Goal: Task Accomplishment & Management: Use online tool/utility

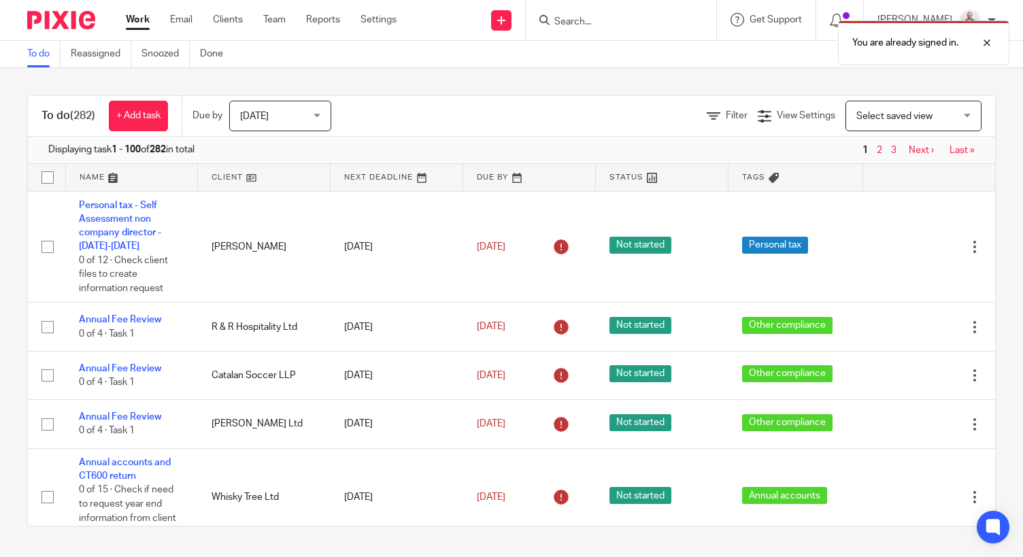
click at [635, 24] on div "You are already signed in." at bounding box center [760, 40] width 498 height 52
click at [989, 39] on div at bounding box center [976, 43] width 37 height 16
click at [594, 19] on input "Search" at bounding box center [614, 22] width 122 height 12
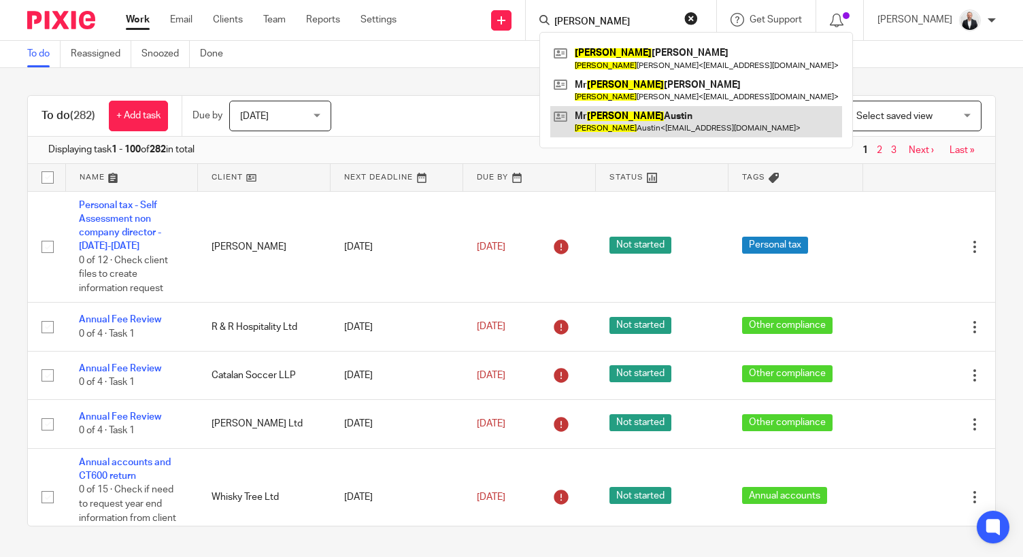
type input "simon"
click at [673, 116] on link at bounding box center [696, 121] width 292 height 31
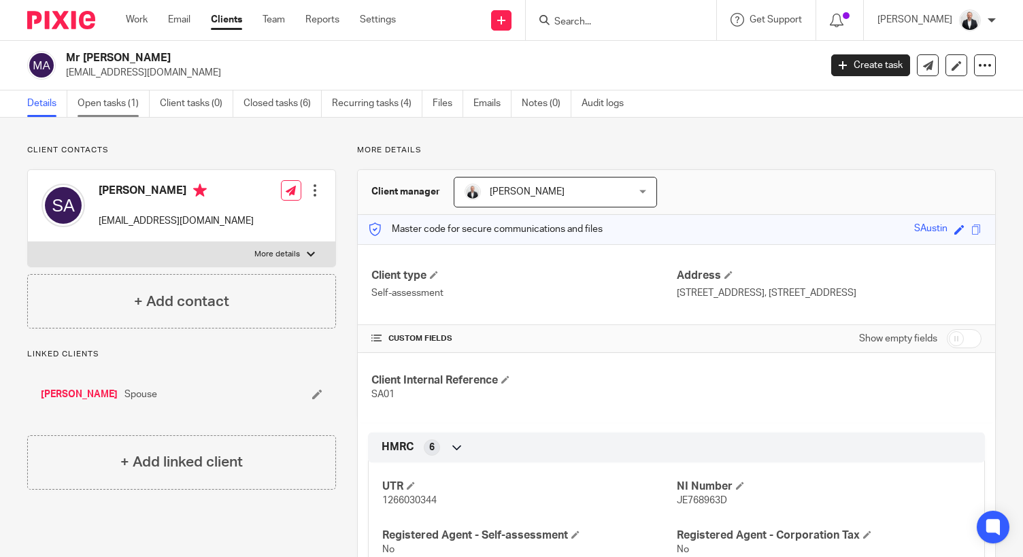
click at [120, 95] on link "Open tasks (1)" at bounding box center [114, 103] width 72 height 27
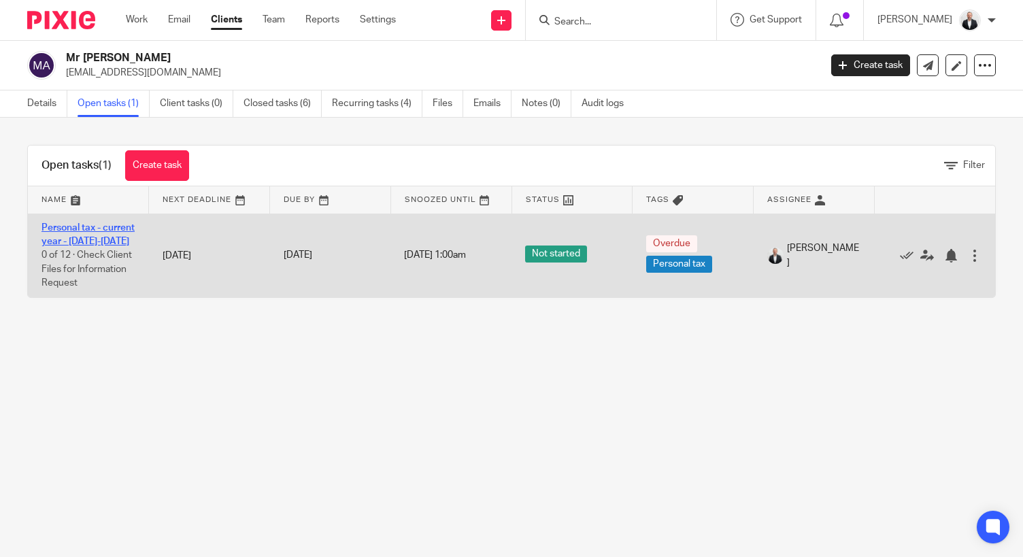
click at [96, 239] on link "Personal tax - current year - [DATE]-[DATE]" at bounding box center [87, 234] width 93 height 23
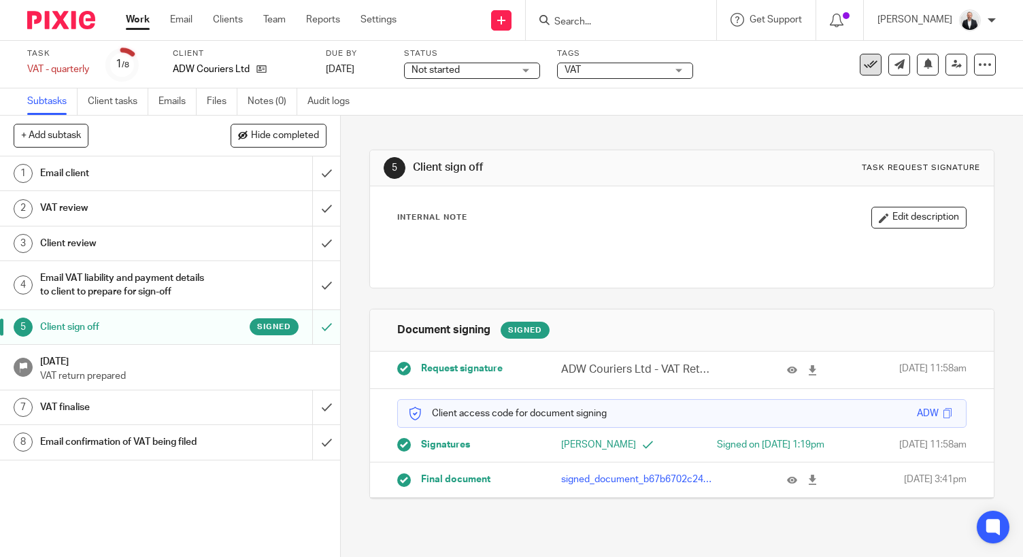
click at [864, 68] on icon at bounding box center [871, 65] width 14 height 14
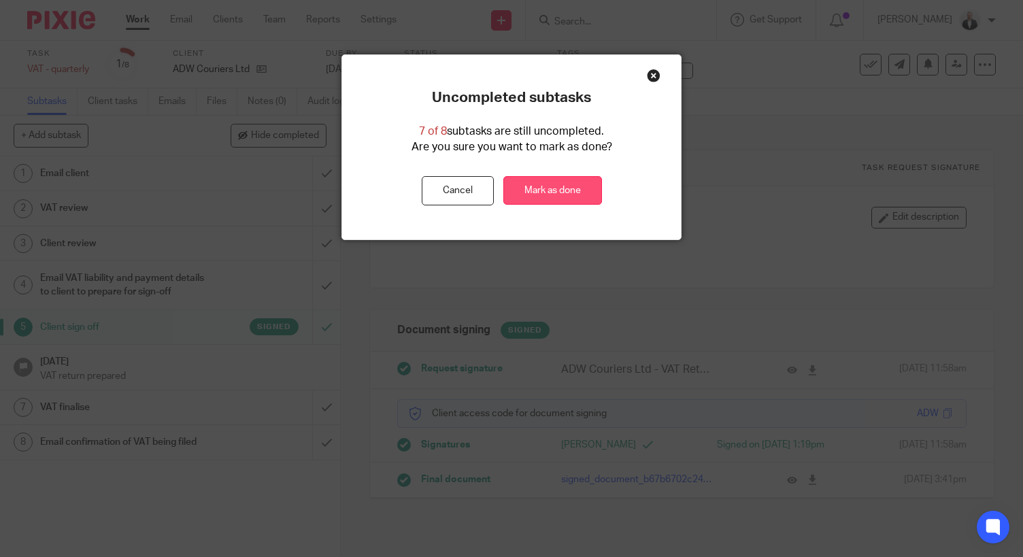
click at [552, 190] on link "Mark as done" at bounding box center [552, 190] width 99 height 29
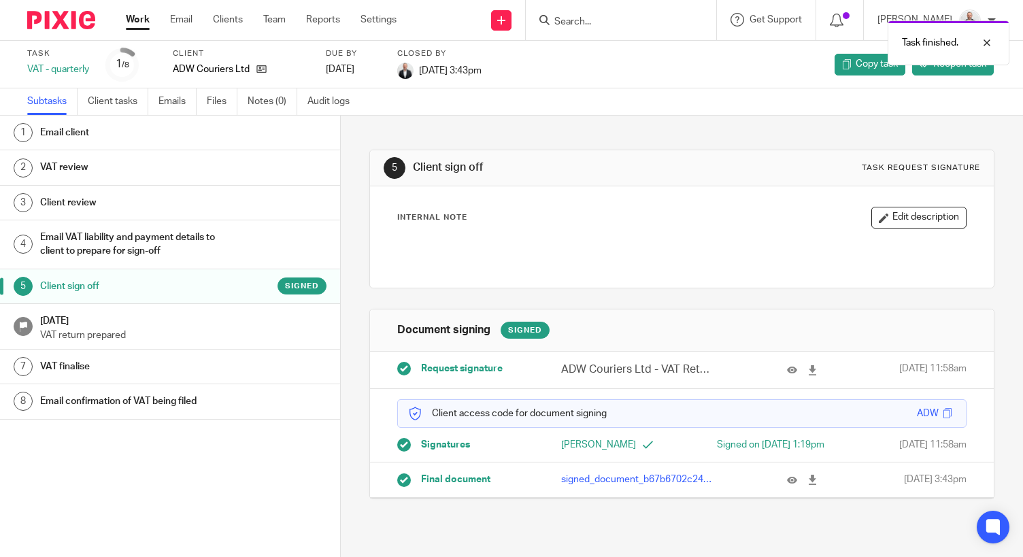
click at [129, 396] on h1 "Email confirmation of VAT being filed" at bounding box center [135, 401] width 191 height 20
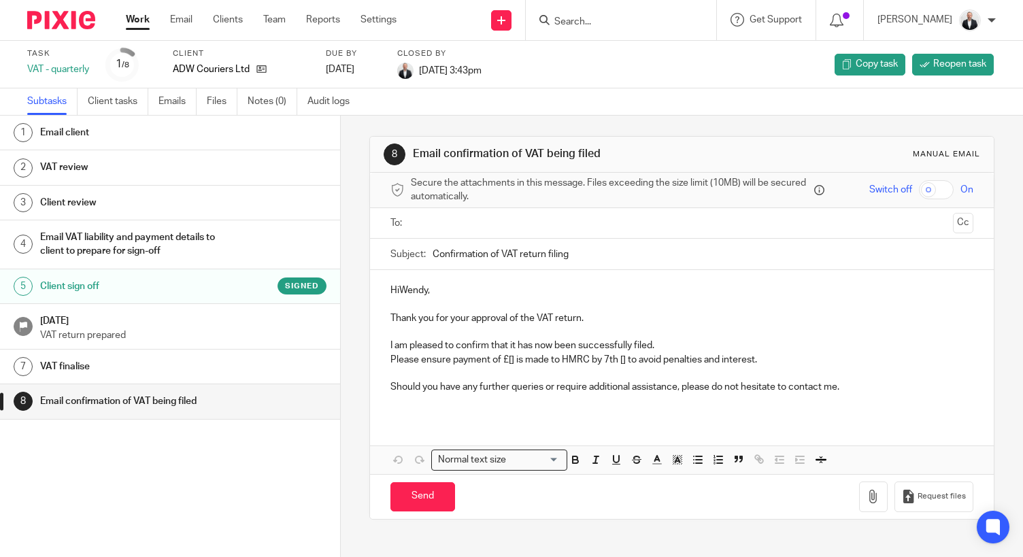
click at [477, 235] on div at bounding box center [682, 223] width 541 height 31
click at [501, 229] on input "text" at bounding box center [682, 224] width 532 height 16
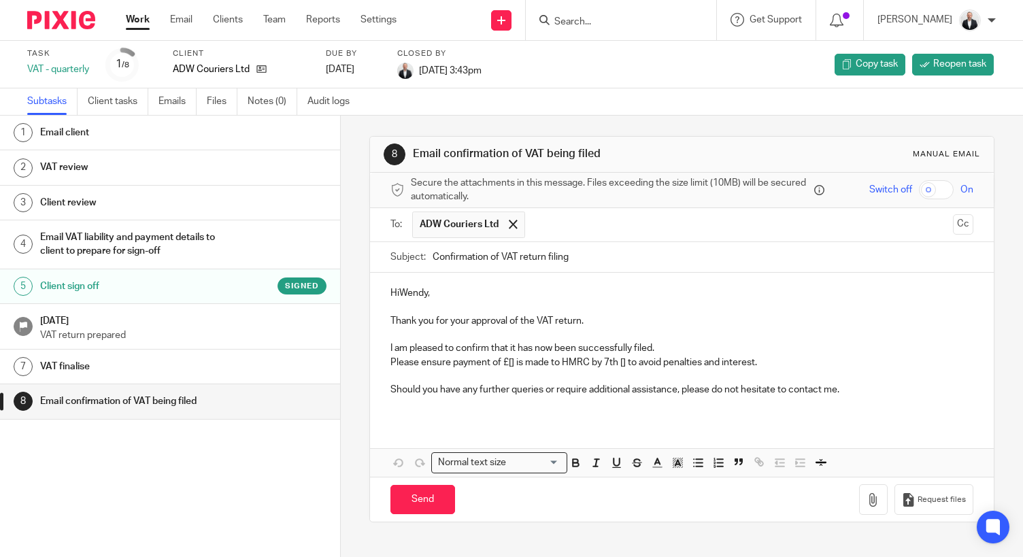
click at [396, 290] on p "HiWendy," at bounding box center [681, 293] width 583 height 14
click at [511, 365] on p "Please ensure payment of £[] is made to HMRC by 7th [] to avoid penalties and i…" at bounding box center [681, 363] width 583 height 14
click at [641, 363] on p "Please ensure payment of £466.67 is made to HMRC by 7th [] to avoid penalties a…" at bounding box center [681, 363] width 583 height 14
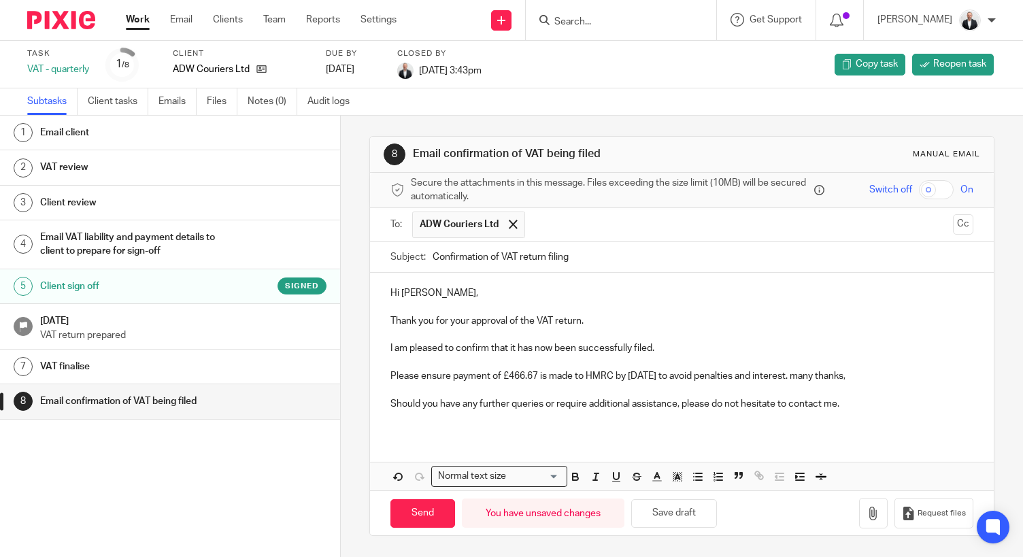
drag, startPoint x: 400, startPoint y: 515, endPoint x: 423, endPoint y: 416, distance: 102.0
click at [423, 416] on form "Secure the attachments in this message. Files exceeding the size limit (10MB) w…" at bounding box center [682, 354] width 624 height 363
click at [443, 524] on input "Send" at bounding box center [422, 513] width 65 height 29
type input "Sent"
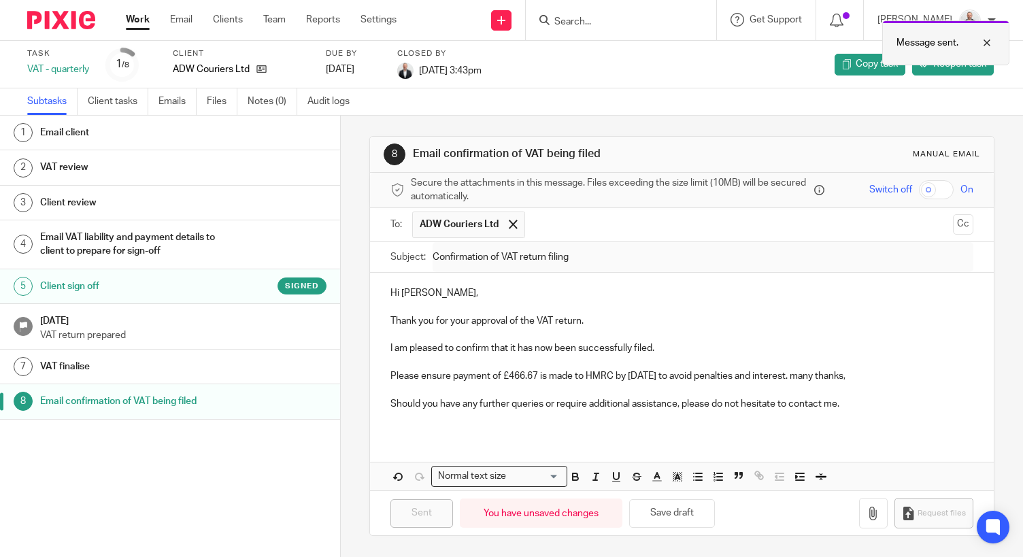
click at [999, 39] on div "Message sent." at bounding box center [945, 42] width 127 height 45
click at [641, 27] on input "Search" at bounding box center [614, 22] width 122 height 12
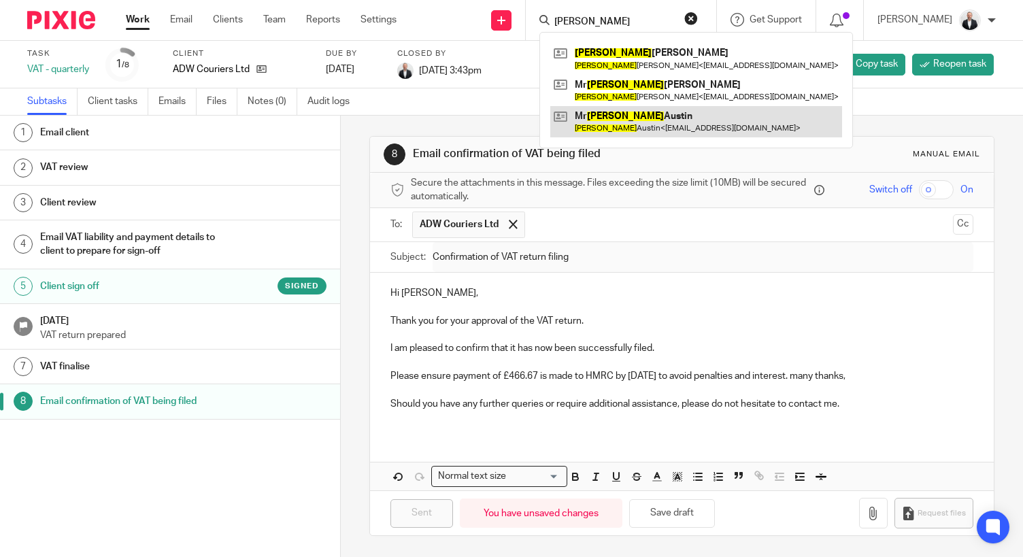
type input "simon"
click at [661, 118] on link at bounding box center [696, 121] width 292 height 31
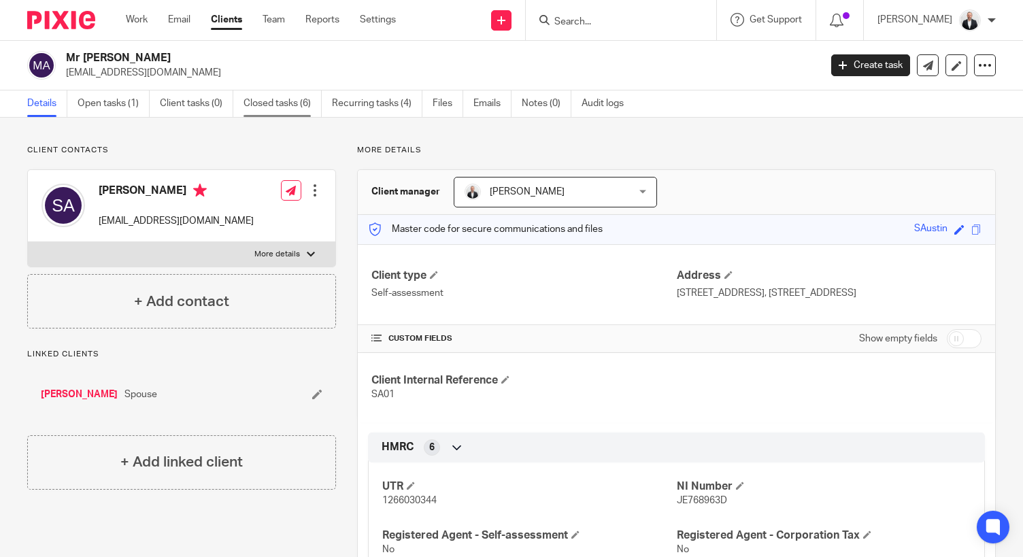
click at [293, 104] on link "Closed tasks (6)" at bounding box center [283, 103] width 78 height 27
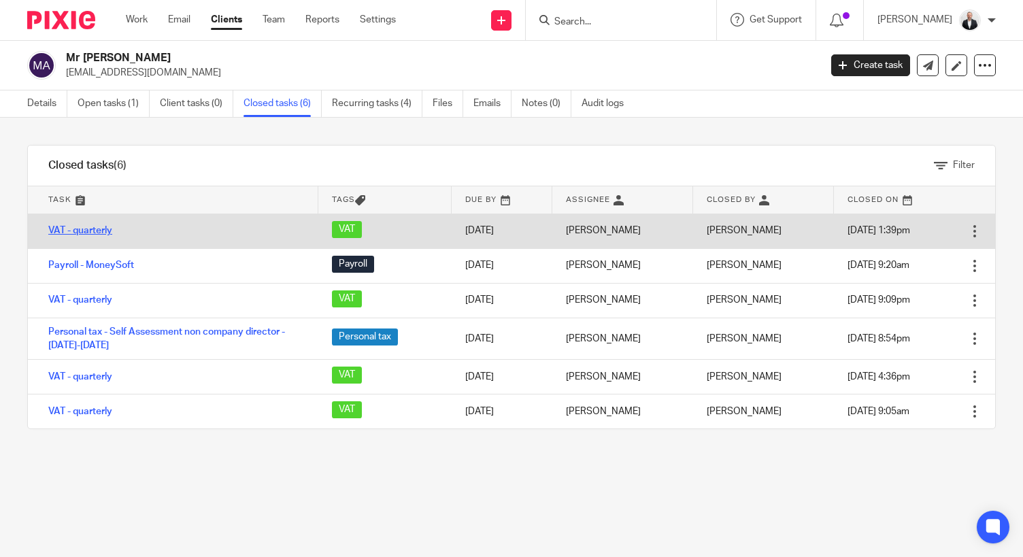
click at [94, 231] on link "VAT - quarterly" at bounding box center [80, 231] width 64 height 10
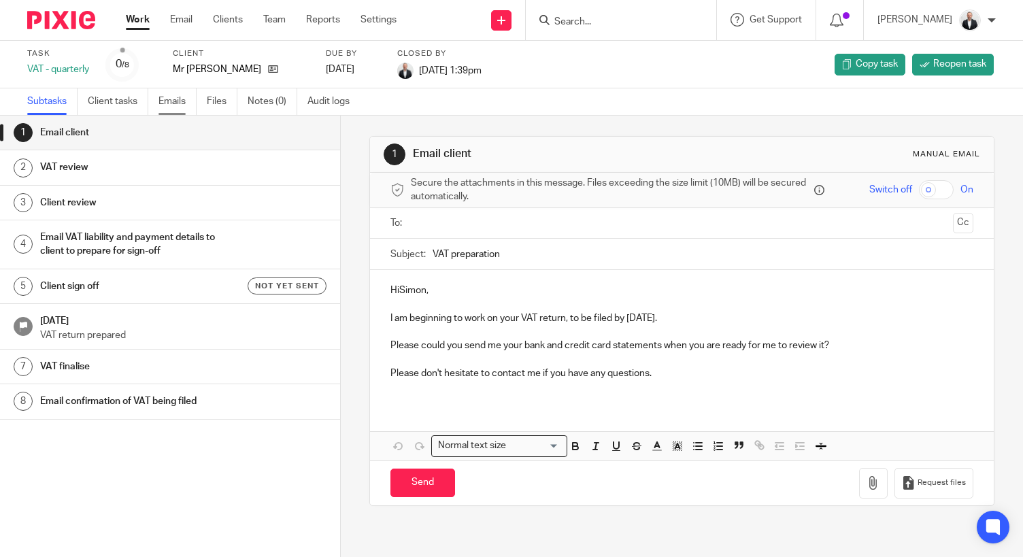
click at [180, 99] on link "Emails" at bounding box center [177, 101] width 38 height 27
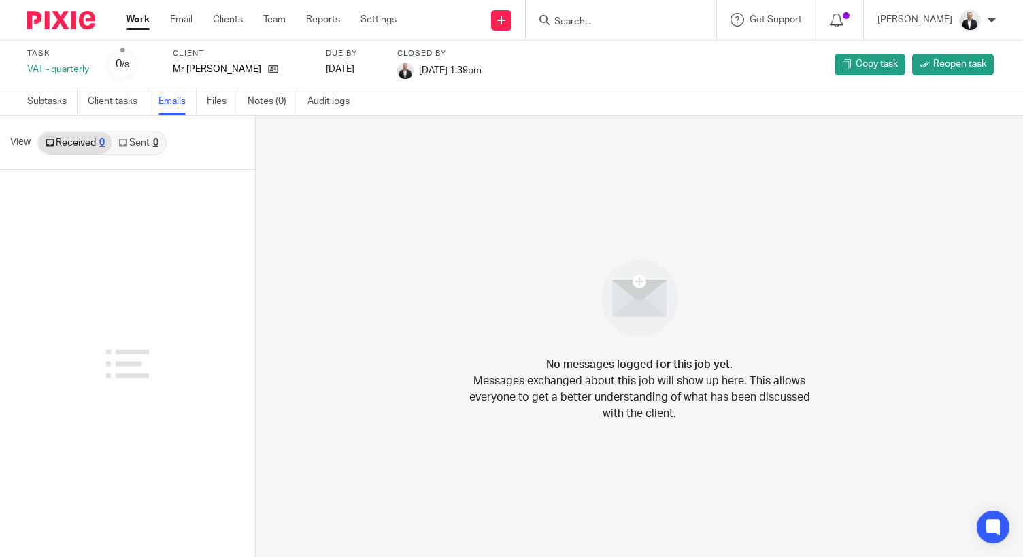
click at [141, 140] on link "Sent 0" at bounding box center [138, 143] width 53 height 22
click at [178, 107] on link "Emails" at bounding box center [177, 101] width 38 height 27
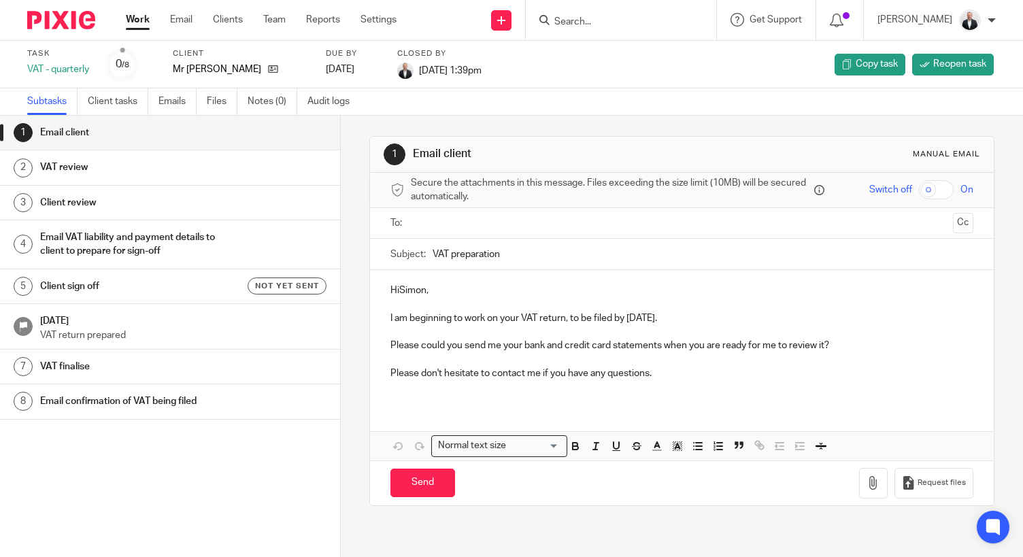
click at [19, 478] on div "1 Email client 2 VAT review 3 Client review 4 Email VAT liability and payment d…" at bounding box center [170, 316] width 340 height 401
click at [396, 287] on p "HiSimon," at bounding box center [681, 291] width 583 height 14
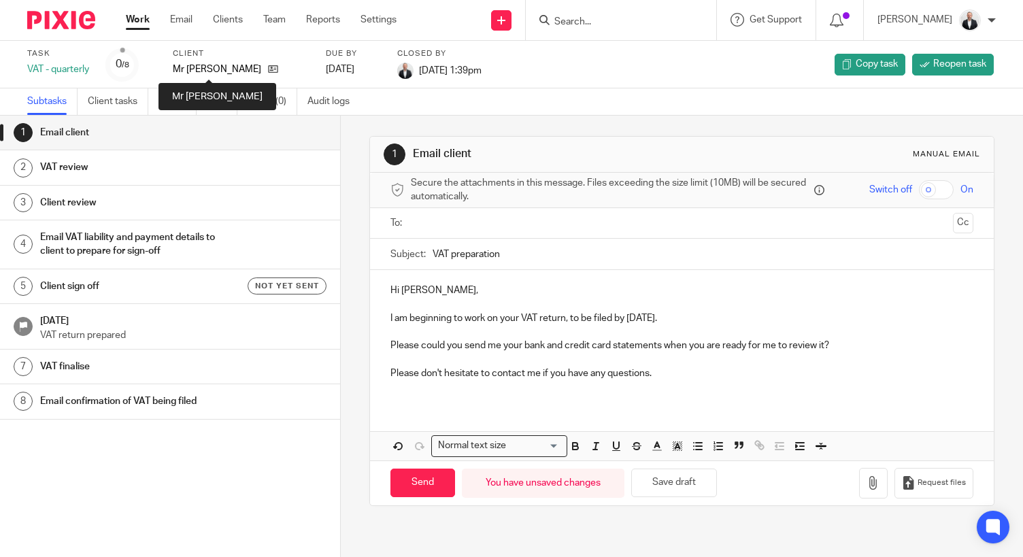
click at [216, 69] on p "Mr [PERSON_NAME]" at bounding box center [217, 70] width 88 height 14
click at [265, 71] on div "Mr [PERSON_NAME]" at bounding box center [241, 70] width 136 height 14
click at [268, 70] on icon at bounding box center [273, 69] width 10 height 10
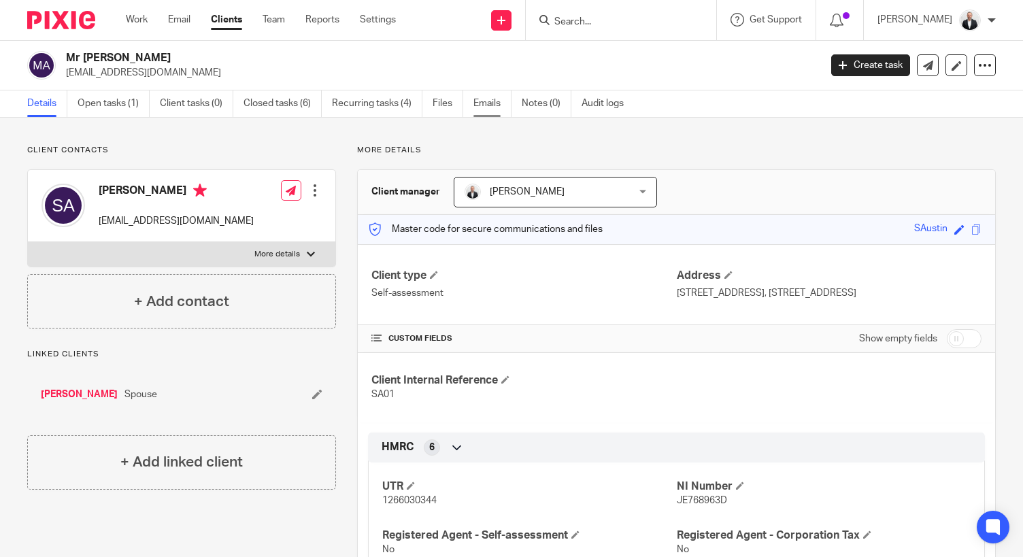
click at [493, 108] on link "Emails" at bounding box center [492, 103] width 38 height 27
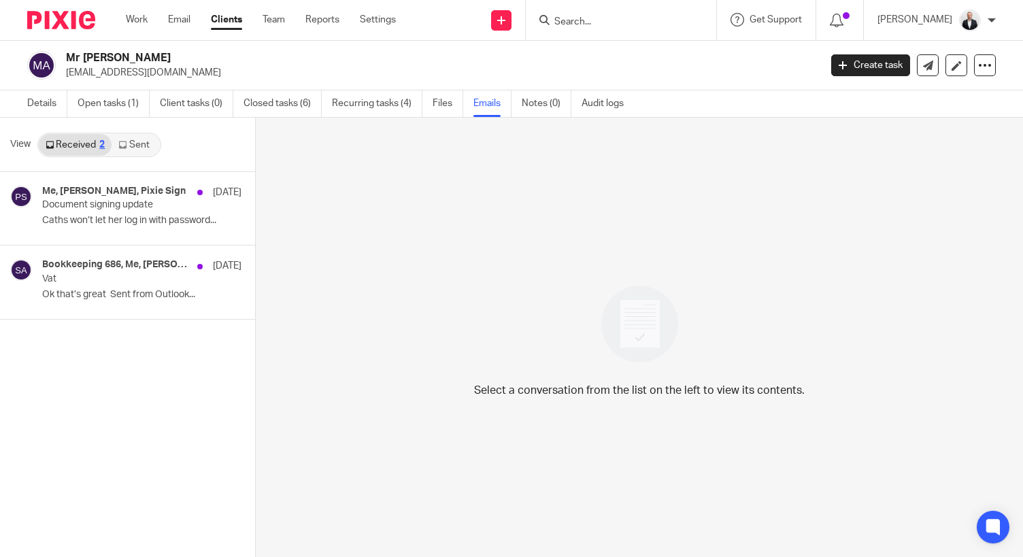
click at [142, 138] on link "Sent" at bounding box center [136, 145] width 48 height 22
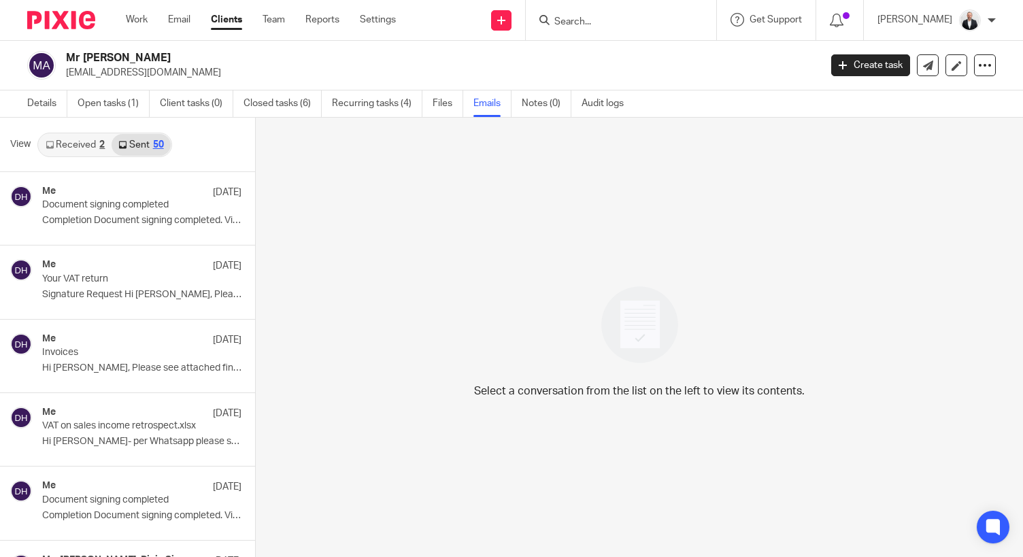
click at [830, 370] on div "Select a conversation from the list on the left to view its contents." at bounding box center [639, 338] width 767 height 441
click at [149, 233] on div "Me [DATE] Document signing completed Completion Document signing completed. Vie…" at bounding box center [107, 208] width 214 height 73
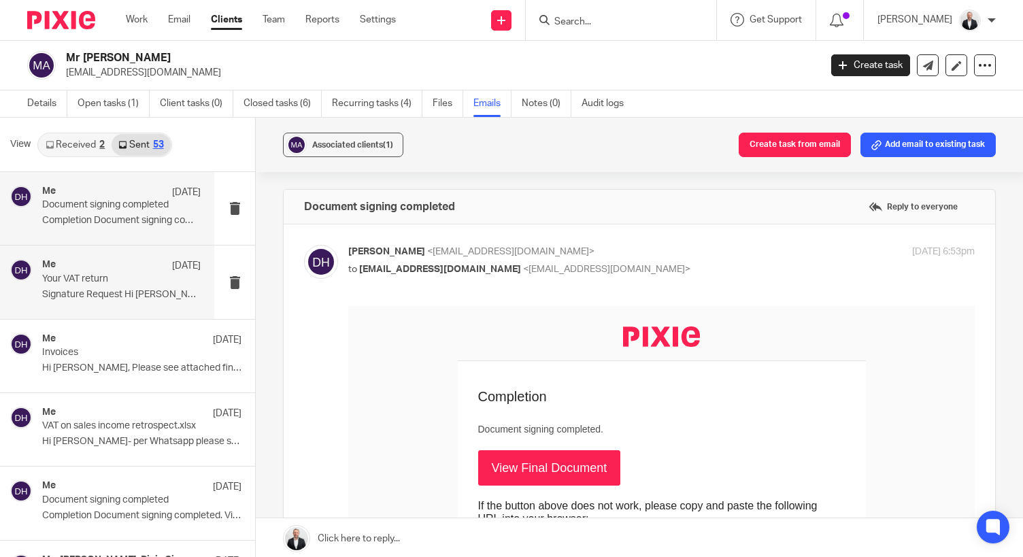
click at [115, 250] on div "Me [DATE] Your VAT return Signature Request Hi [PERSON_NAME], Please find..." at bounding box center [107, 282] width 214 height 73
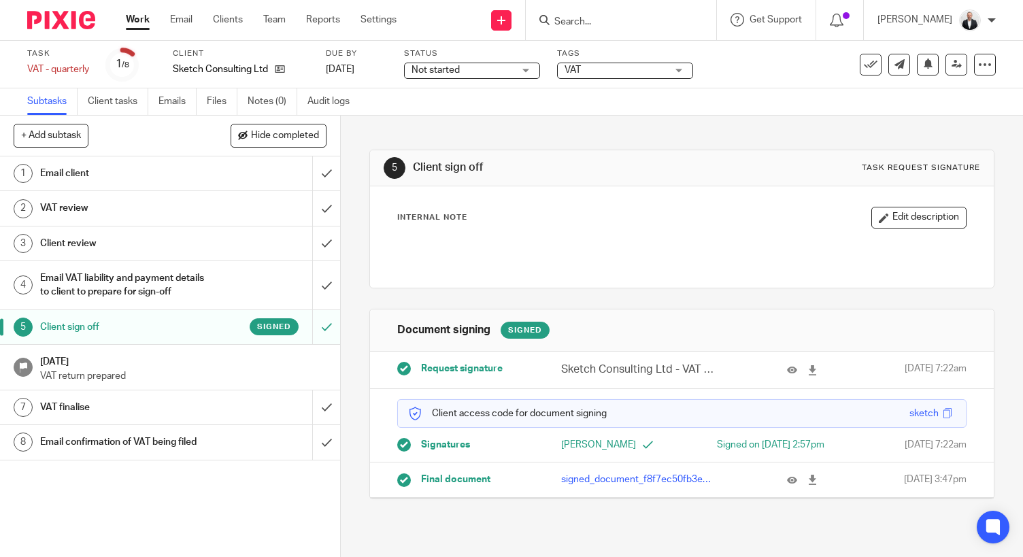
click at [234, 452] on div "Email confirmation of VAT being filed" at bounding box center [169, 442] width 259 height 20
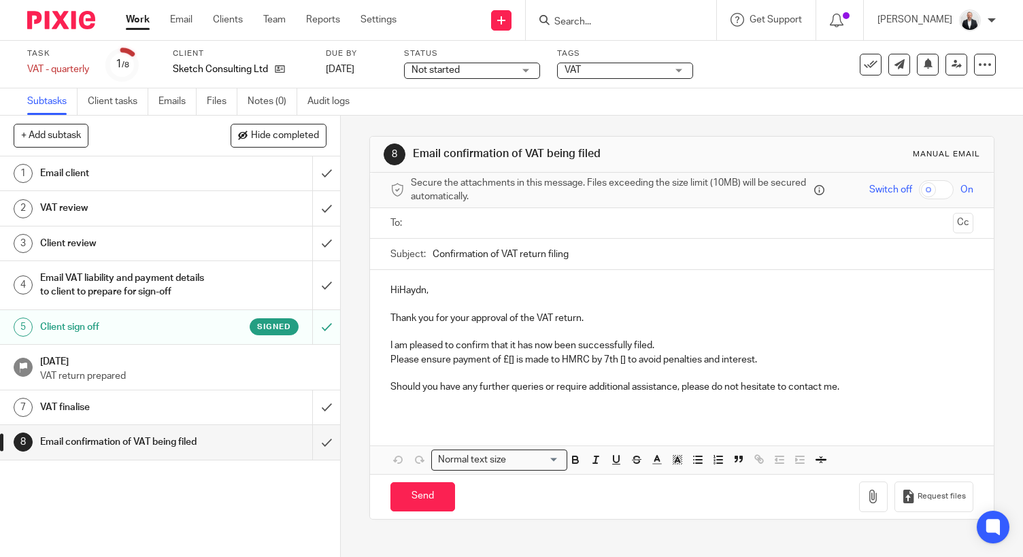
click at [484, 229] on input "text" at bounding box center [682, 224] width 532 height 16
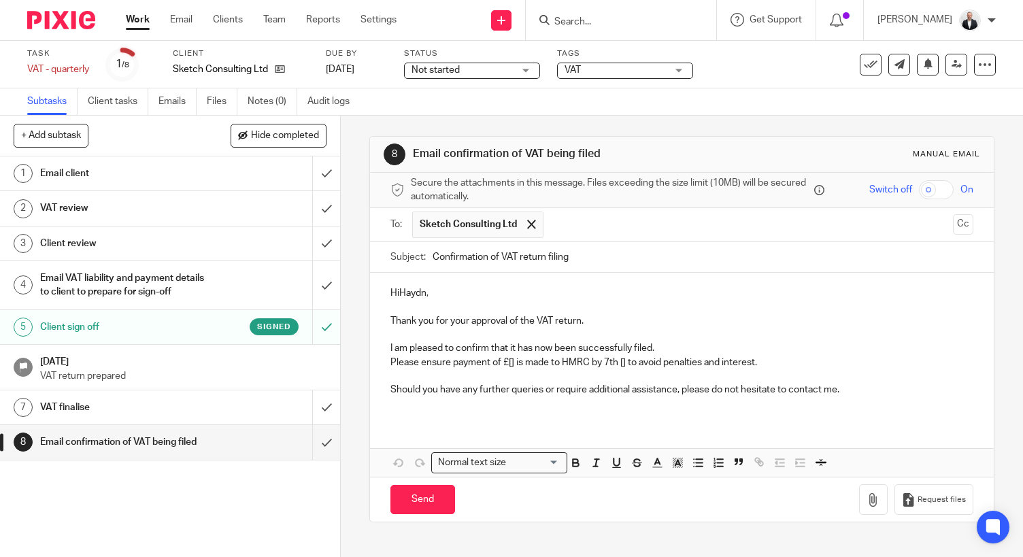
click at [399, 291] on p "HiHaydn," at bounding box center [681, 293] width 583 height 14
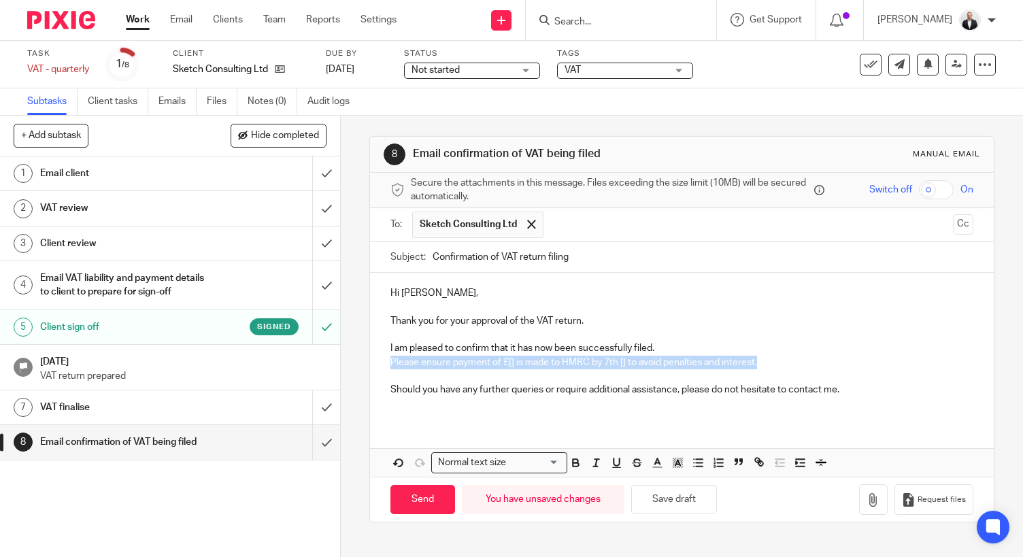
drag, startPoint x: 764, startPoint y: 368, endPoint x: 385, endPoint y: 367, distance: 378.9
click at [385, 367] on div "Hi Haydn, Thank you for your approval of the VAT return. I am pleased to confir…" at bounding box center [682, 347] width 624 height 148
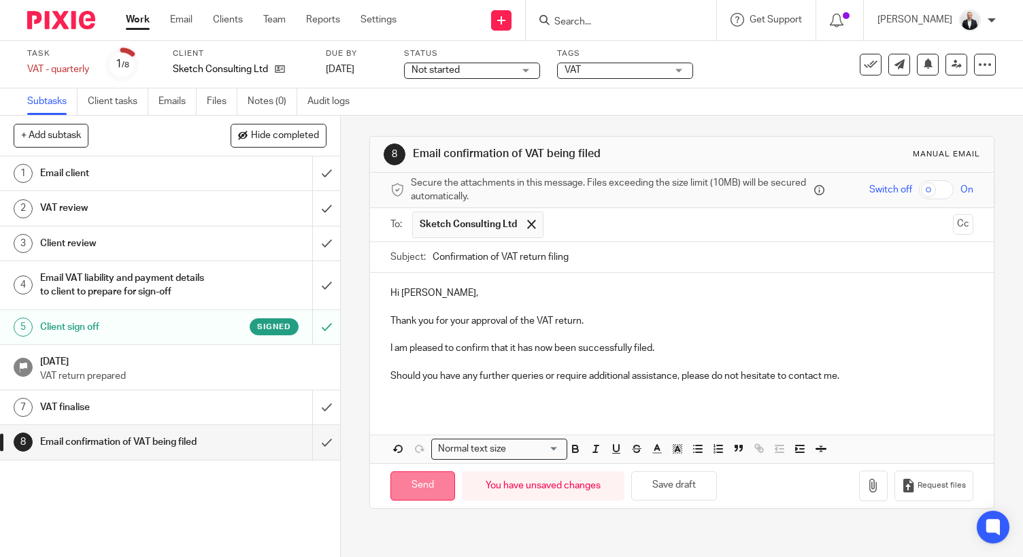
click at [425, 478] on input "Send" at bounding box center [422, 485] width 65 height 29
type input "Sent"
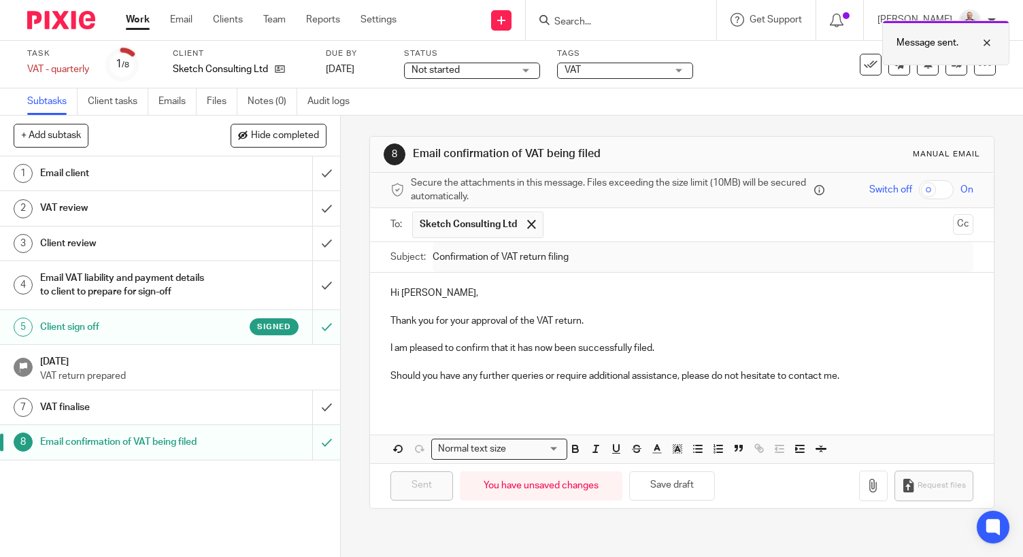
click at [985, 39] on div at bounding box center [976, 43] width 37 height 16
click at [864, 67] on icon at bounding box center [871, 65] width 14 height 14
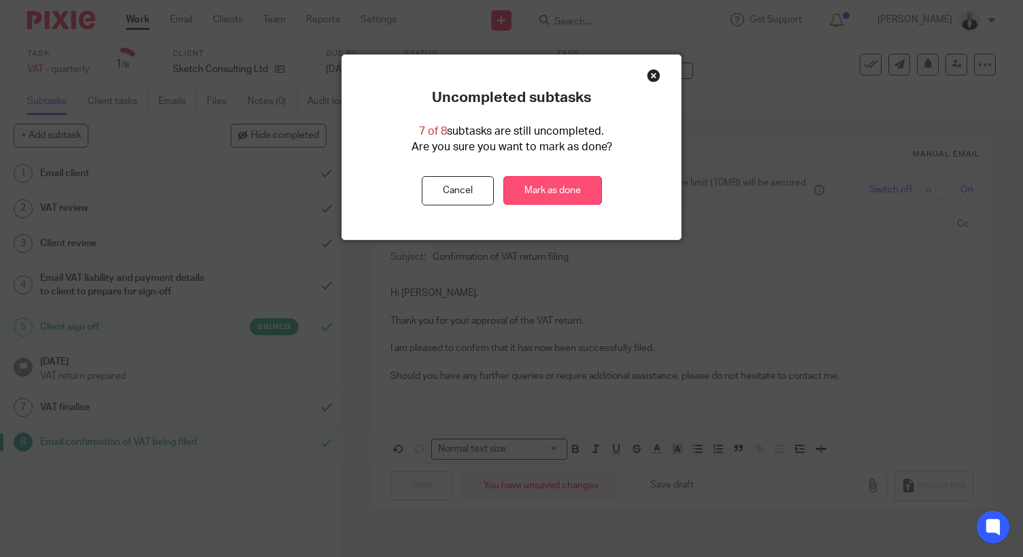
click at [539, 196] on link "Mark as done" at bounding box center [552, 190] width 99 height 29
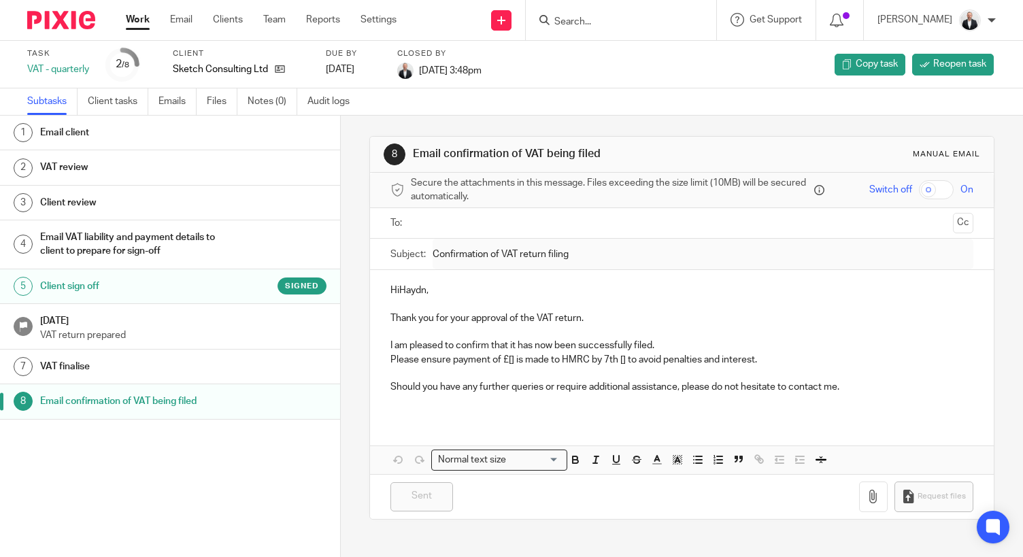
click at [22, 478] on div "1 Email client 2 VAT review 3 Client review 4 Email VAT liability and payment d…" at bounding box center [170, 316] width 340 height 401
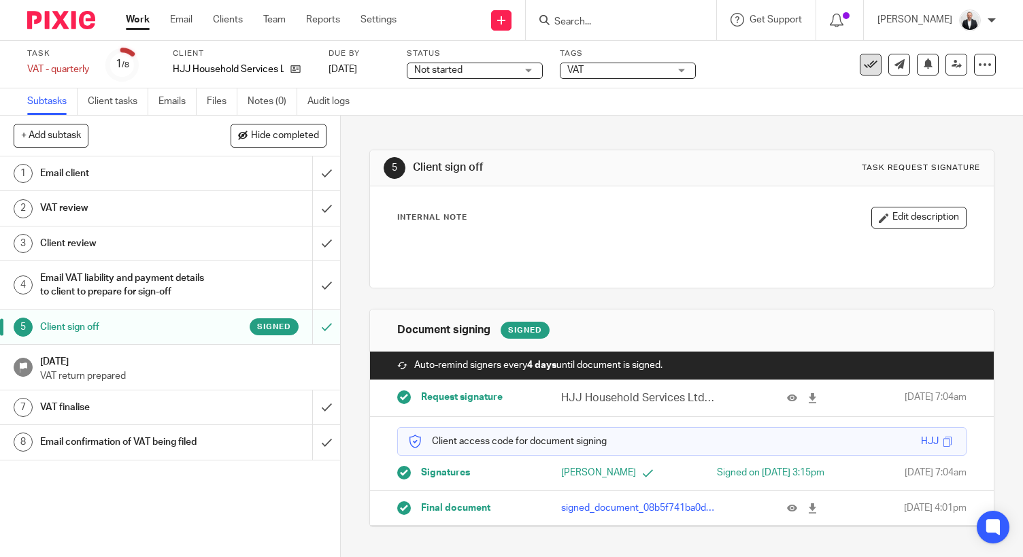
click at [864, 62] on icon at bounding box center [871, 65] width 14 height 14
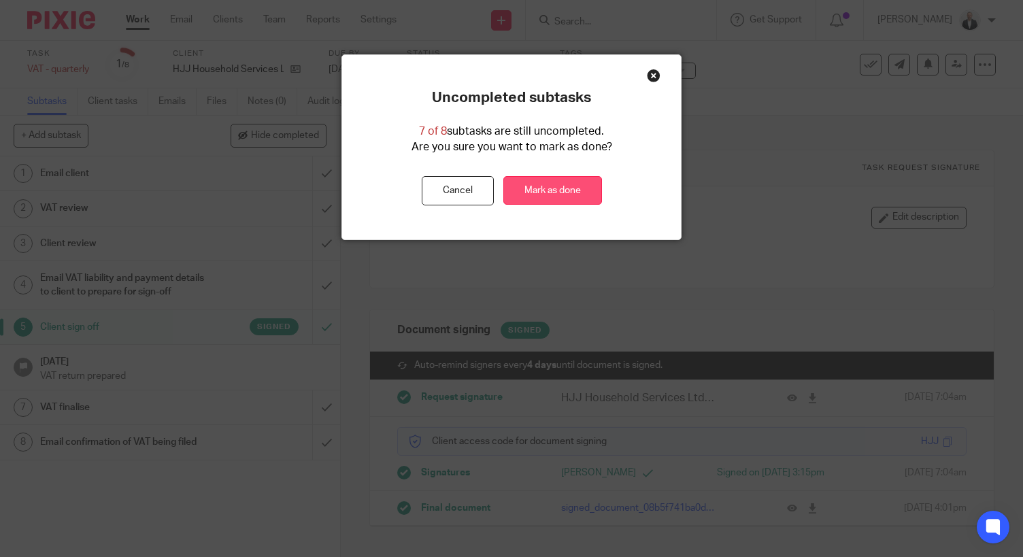
click at [553, 193] on link "Mark as done" at bounding box center [552, 190] width 99 height 29
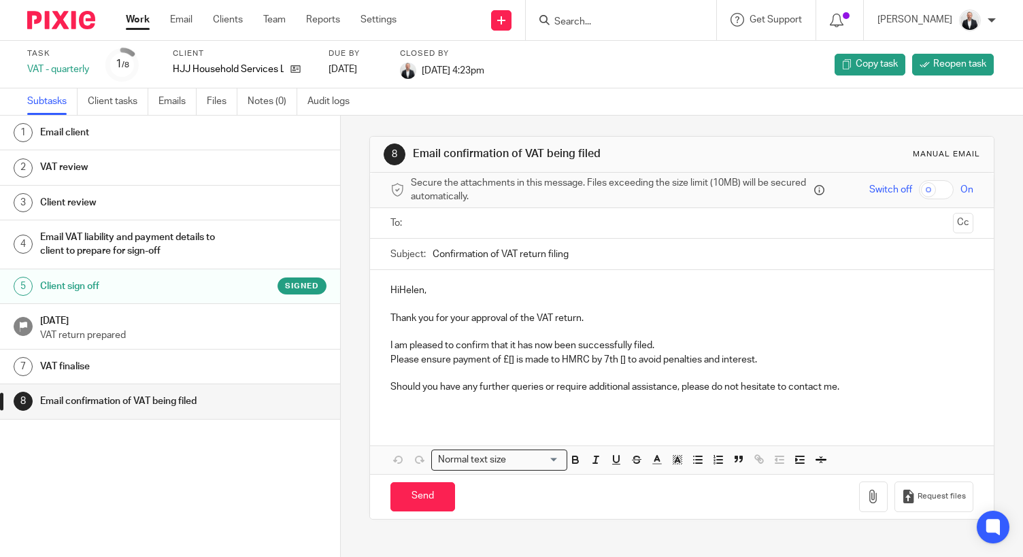
click at [395, 292] on p "HiHelen," at bounding box center [681, 291] width 583 height 14
click at [790, 364] on p "Please ensure payment of £[] is made to HMRC by 7th [] to avoid penalties and i…" at bounding box center [681, 360] width 583 height 14
click at [45, 501] on div "1 Email client 2 VAT review 3 Client review 4 Email VAT liability and payment d…" at bounding box center [170, 316] width 340 height 401
